Goal: Transaction & Acquisition: Purchase product/service

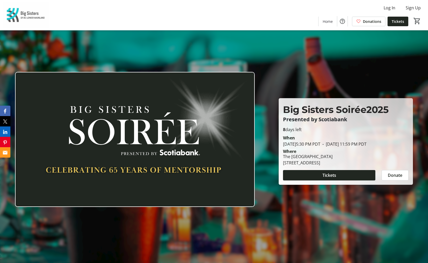
click at [396, 185] on div "Big Sisters Soirée 2025 Presented by Scotiabank Big Sisters Soirée 2025 Present…" at bounding box center [346, 141] width 134 height 86
click at [396, 177] on span "Donate" at bounding box center [395, 175] width 15 height 6
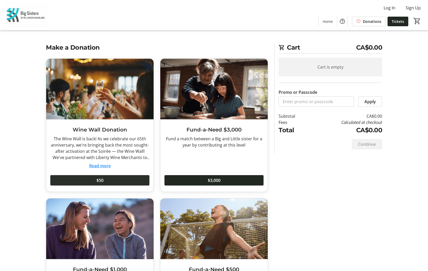
click at [96, 184] on span at bounding box center [99, 180] width 99 height 12
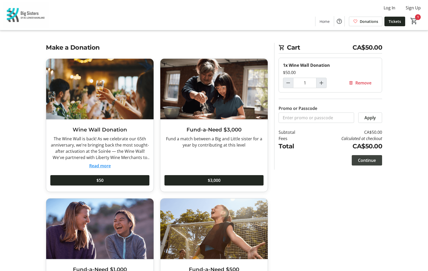
click at [362, 160] on span "Continue" at bounding box center [367, 160] width 18 height 6
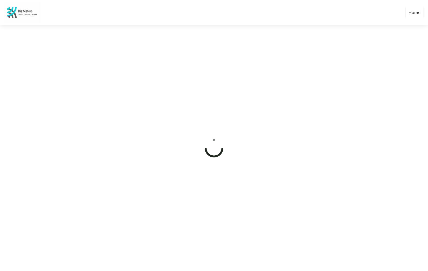
select select "CA"
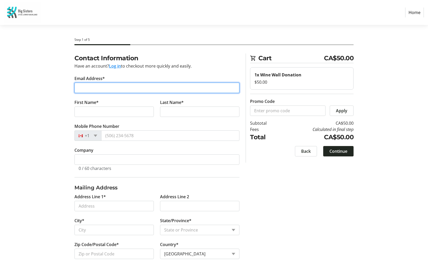
type input "[EMAIL_ADDRESS][DOMAIN_NAME]"
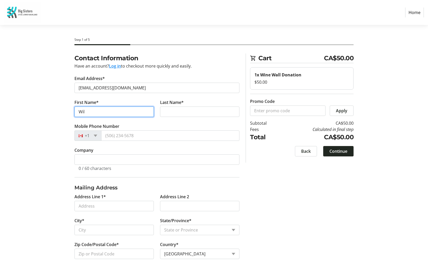
type input "Will"
click at [145, 112] on input "Will" at bounding box center [114, 111] width 79 height 10
type input "Will"
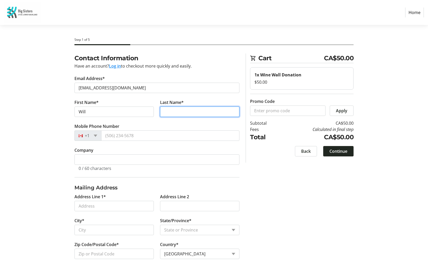
type input "Smart"
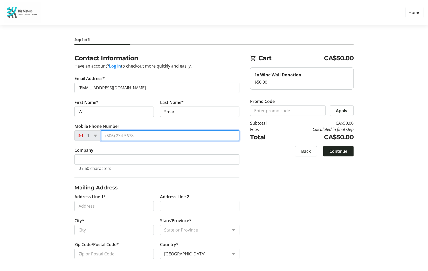
type input "[PHONE_NUMBER]"
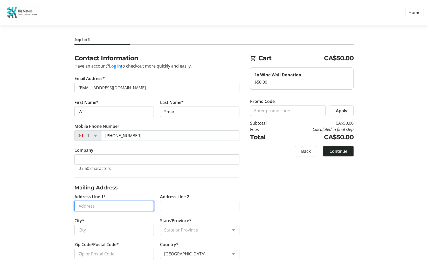
type input "[STREET_ADDRESS]"
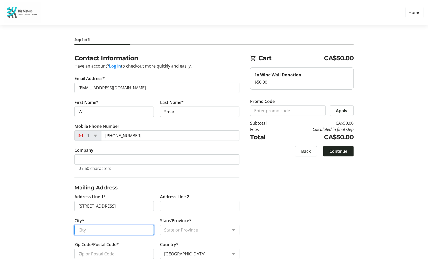
type input "Gibsons"
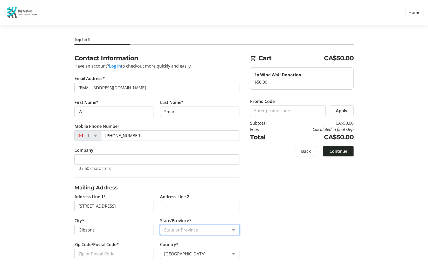
select select "BC"
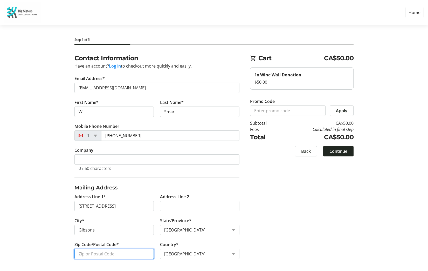
type input "V0N 1V1"
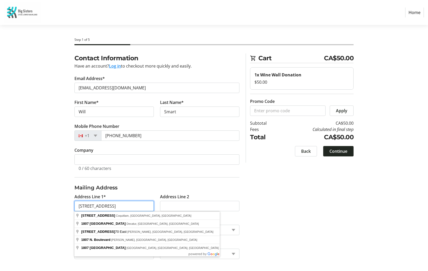
click at [118, 209] on input "[STREET_ADDRESS]" at bounding box center [114, 206] width 79 height 10
drag, startPoint x: 118, startPoint y: 208, endPoint x: -37, endPoint y: 208, distance: 155.3
click at [0, 208] on html "Home Step 1 of 5 Cart CA$50.00 1x Wine Wall Donation $50.00 Promo Code Apply Su…" at bounding box center [214, 135] width 428 height 271
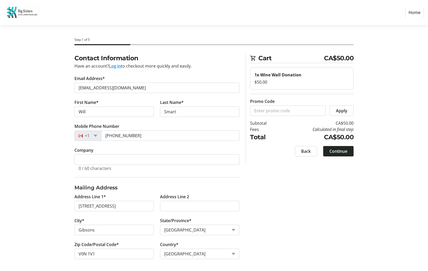
type input "[STREET_ADDRESS]"
type input "Gardendale"
type input "35071"
select select "US"
select select "AL"
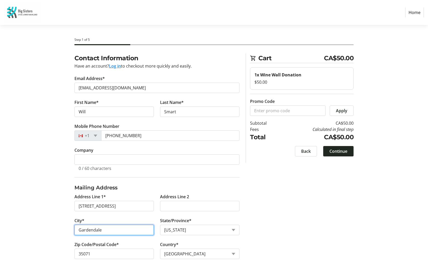
drag, startPoint x: 111, startPoint y: 231, endPoint x: 101, endPoint y: 231, distance: 10.1
click at [101, 231] on input "Gardendale" at bounding box center [114, 230] width 79 height 10
type input "Gibsons"
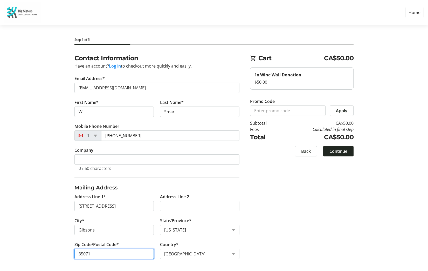
click at [96, 255] on input "35071" at bounding box center [114, 253] width 79 height 10
drag, startPoint x: 84, startPoint y: 253, endPoint x: 90, endPoint y: 258, distance: 7.5
click at [84, 253] on input "V0N1V9" at bounding box center [114, 253] width 79 height 10
type input "V0N 1V9"
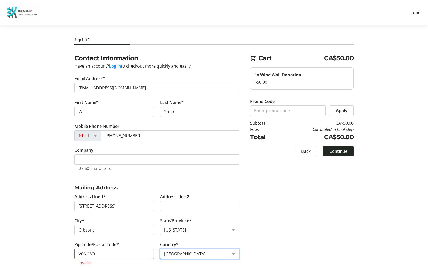
select select "CA"
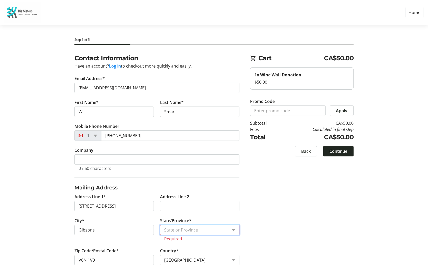
select select "BC"
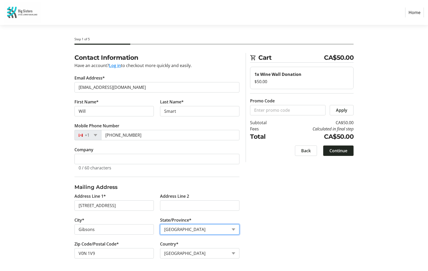
scroll to position [1, 0]
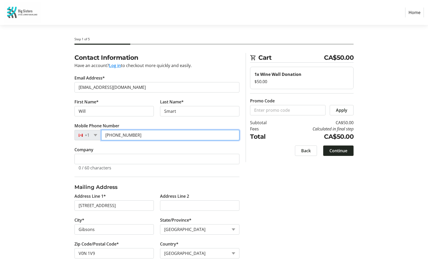
drag, startPoint x: 143, startPoint y: 132, endPoint x: 115, endPoint y: 135, distance: 28.1
type input "[PHONE_NUMBER]"
click at [349, 152] on span at bounding box center [339, 150] width 30 height 12
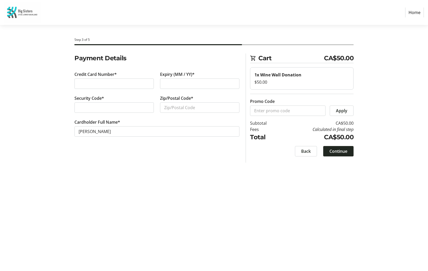
click at [109, 76] on label "Credit Card Number*" at bounding box center [96, 74] width 42 height 6
click at [107, 80] on div at bounding box center [114, 83] width 79 height 10
click at [104, 88] on div at bounding box center [114, 83] width 79 height 10
type input "V0N1V9"
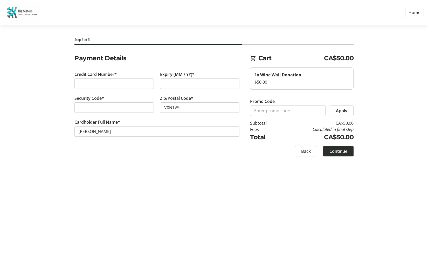
click at [337, 151] on span "Continue" at bounding box center [339, 151] width 18 height 6
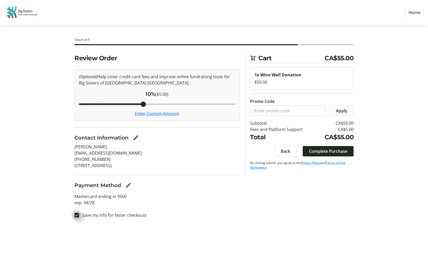
click at [77, 215] on input "Save my info for faster checkouts" at bounding box center [77, 215] width 5 height 5
checkbox input "false"
click at [315, 153] on span "Complete Purchase" at bounding box center [328, 151] width 38 height 6
